Goal: Information Seeking & Learning: Stay updated

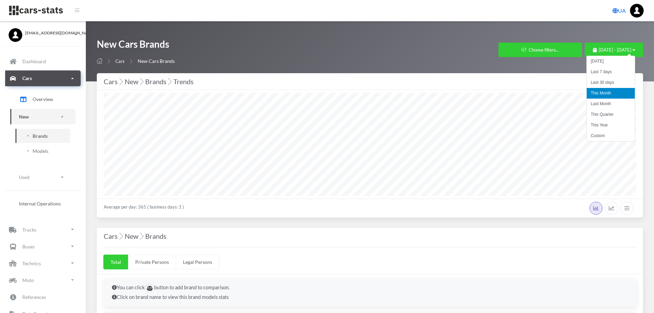
select select "25"
click at [613, 101] on li "Last Month" at bounding box center [611, 104] width 48 height 11
select select "25"
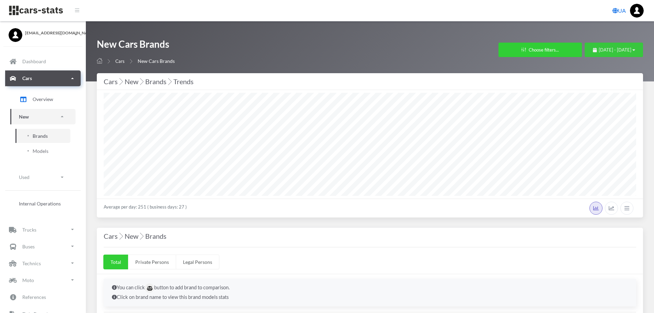
click at [599, 51] on span "September 1, 2025 - September 30, 2025" at bounding box center [615, 49] width 33 height 5
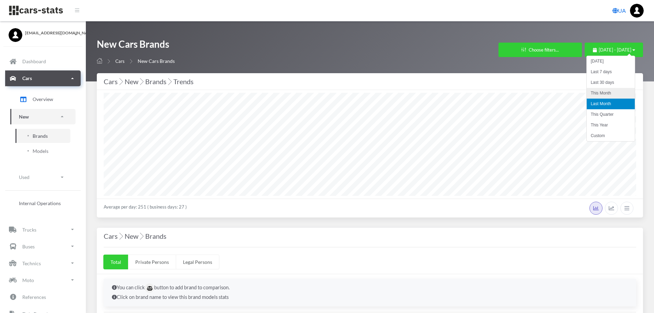
click at [598, 94] on li "This Month" at bounding box center [611, 93] width 48 height 11
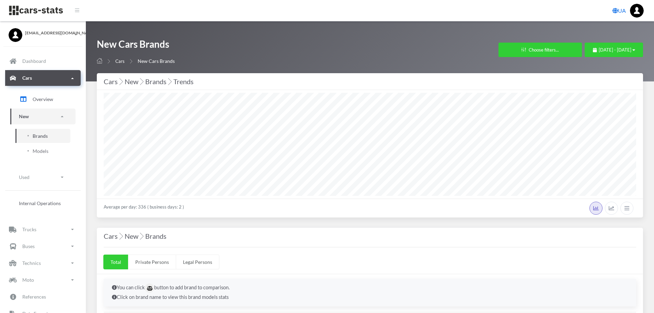
select select "25"
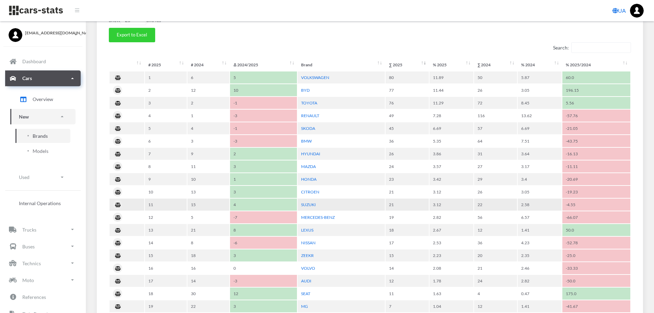
scroll to position [309, 0]
